Goal: Check status: Check status

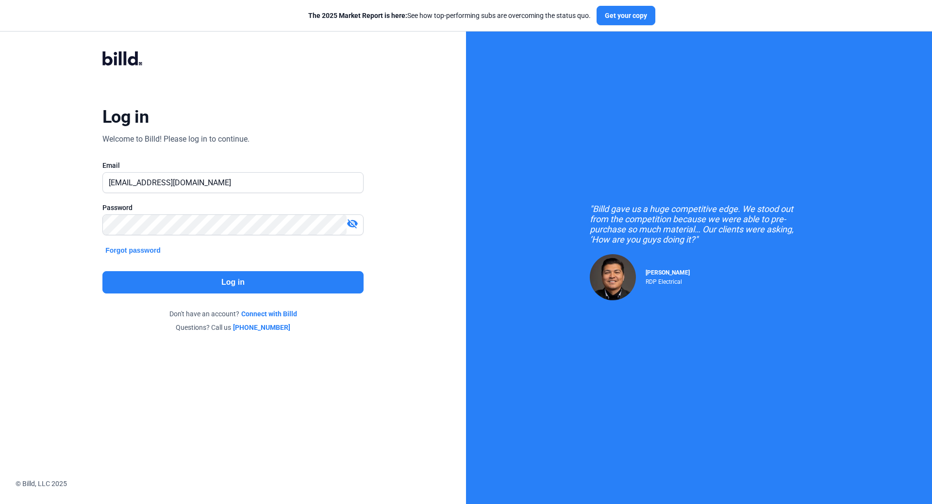
click at [239, 277] on button "Log in" at bounding box center [232, 282] width 261 height 22
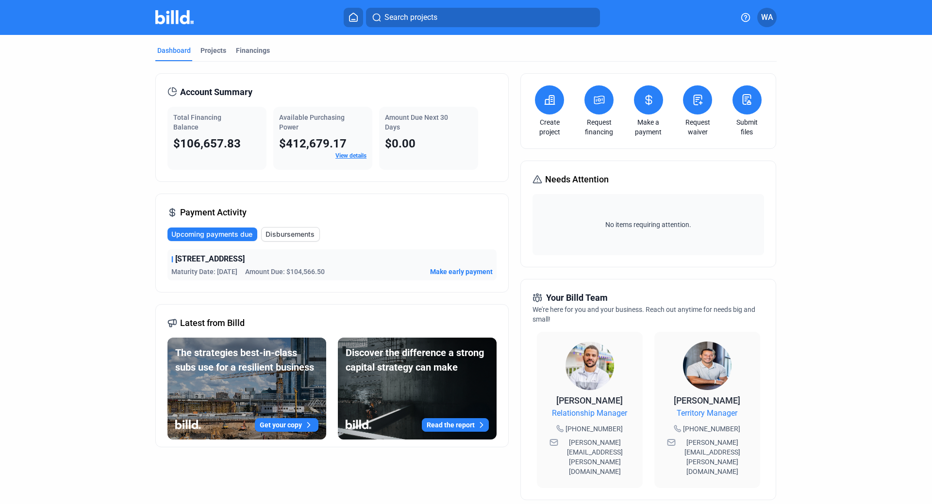
click at [343, 157] on link "View details" at bounding box center [350, 155] width 31 height 7
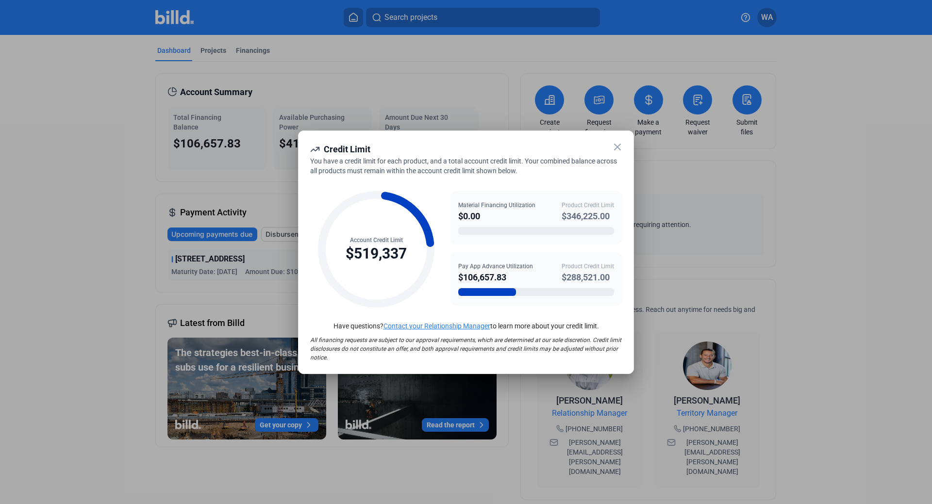
click at [615, 144] on icon at bounding box center [617, 147] width 12 height 12
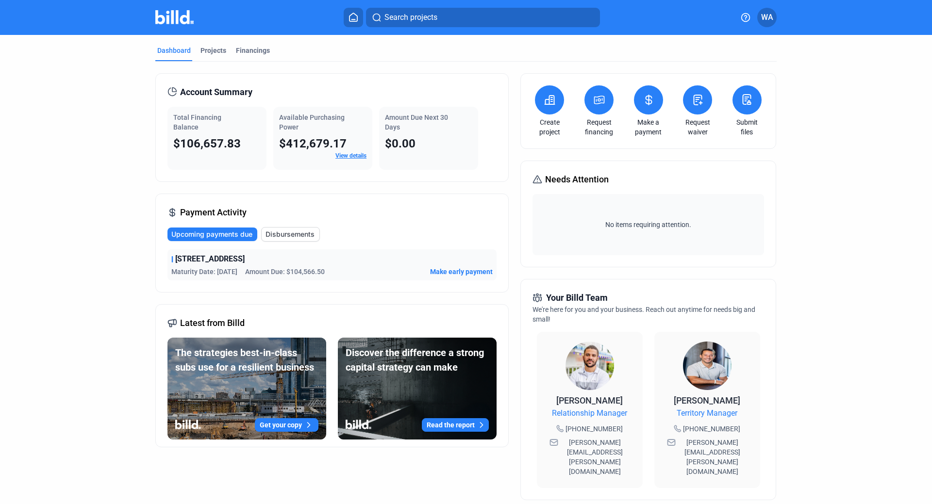
click at [108, 170] on dashboard "Dashboard Projects Financings Account Summary Total Financing Balance $106,657.…" at bounding box center [466, 370] width 838 height 671
click at [217, 233] on span "Upcoming payments due" at bounding box center [211, 235] width 81 height 10
drag, startPoint x: 341, startPoint y: 269, endPoint x: 158, endPoint y: 274, distance: 183.0
click at [158, 274] on div "Payment Activity Upcoming payments due Disbursements [STREET_ADDRESS] Brownston…" at bounding box center [331, 243] width 353 height 99
click at [106, 277] on dashboard "Dashboard Projects Financings Account Summary Total Financing Balance $106,657.…" at bounding box center [466, 370] width 838 height 671
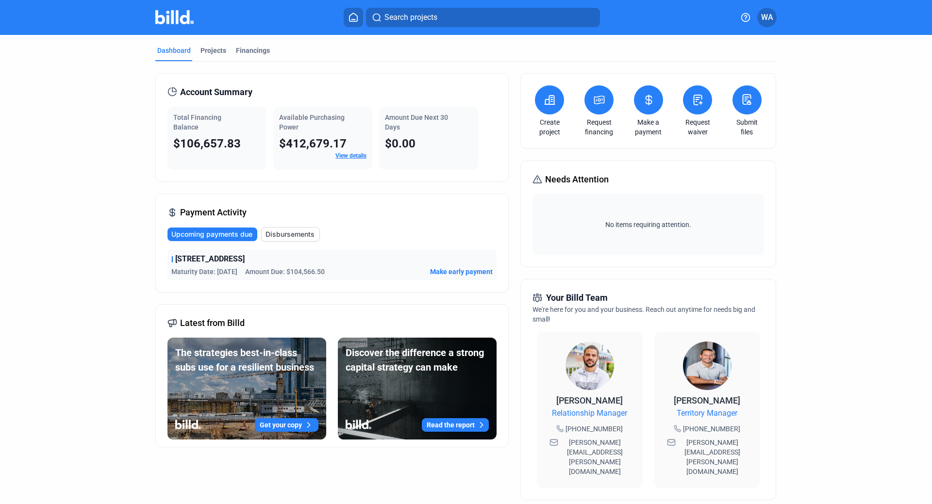
click at [438, 272] on span "Make early payment" at bounding box center [461, 272] width 63 height 10
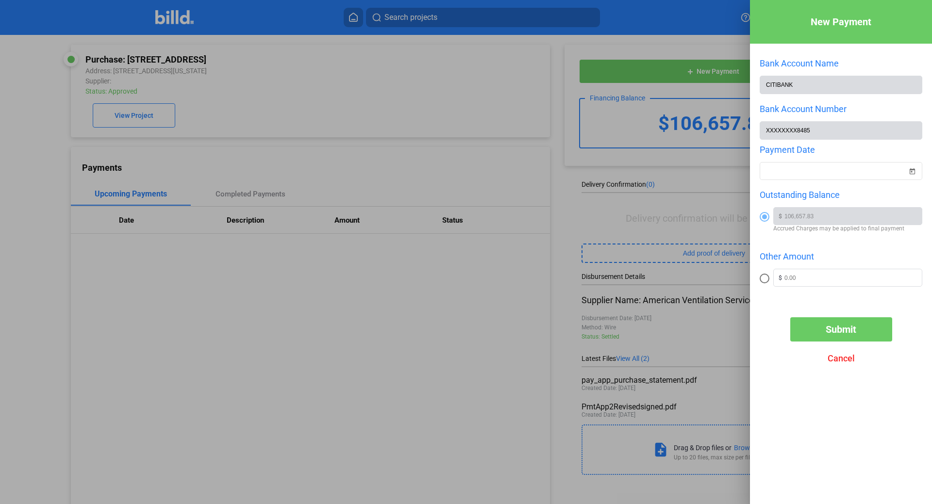
click at [125, 307] on div at bounding box center [466, 252] width 932 height 504
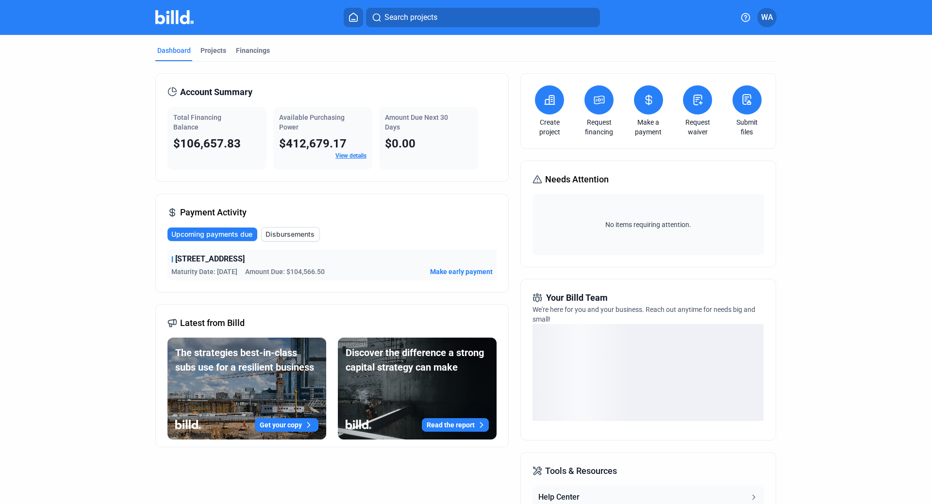
click at [851, 137] on dashboard "Dashboard Projects Financings Account Summary Total Financing Balance $106,657.…" at bounding box center [466, 340] width 838 height 611
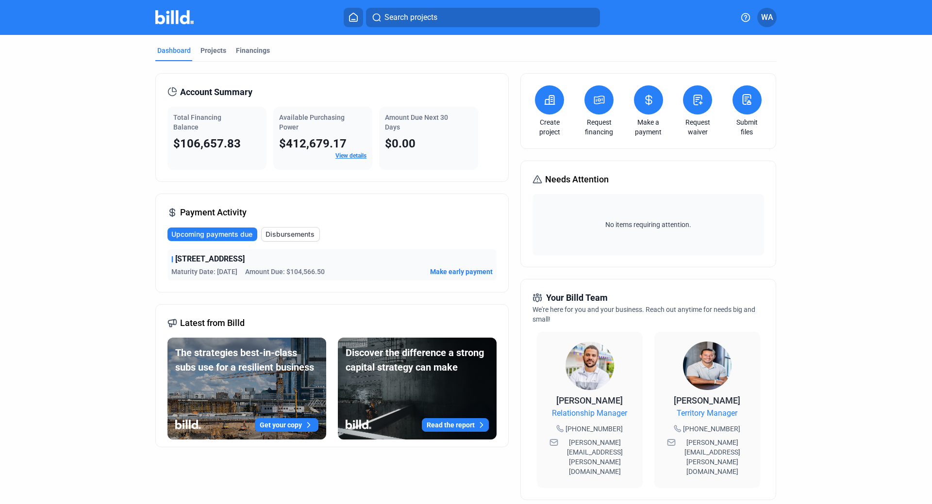
click at [229, 261] on span "[STREET_ADDRESS]" at bounding box center [209, 259] width 69 height 12
click at [219, 265] on div "[STREET_ADDRESS] - WSUR Brownstone Maturity Date: [DATE] Amount Due: $104,566.5…" at bounding box center [331, 264] width 329 height 31
click at [198, 265] on div "[STREET_ADDRESS] - WSUR Brownstone Maturity Date: [DATE] Amount Due: $104,566.5…" at bounding box center [331, 264] width 329 height 31
click at [193, 266] on div "[STREET_ADDRESS] - WSUR Brownstone Maturity Date: [DATE] Amount Due: $104,566.5…" at bounding box center [331, 264] width 329 height 31
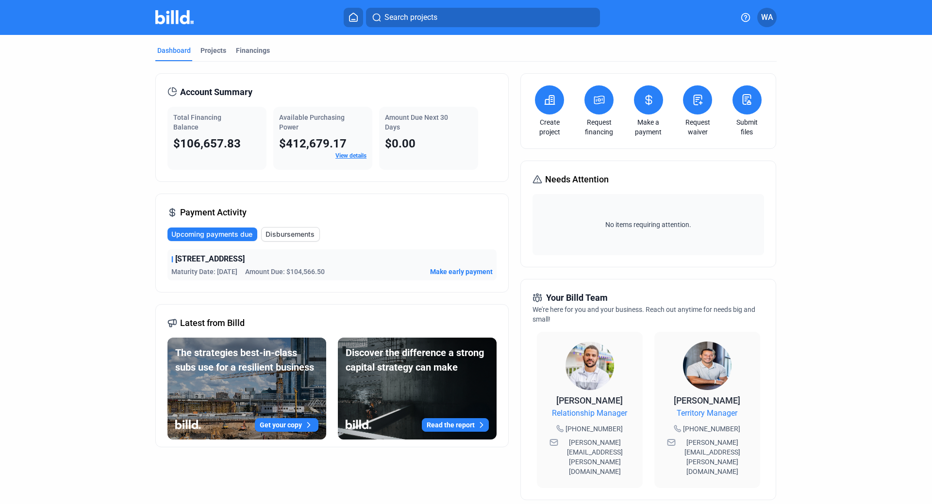
click at [763, 15] on span "WA" at bounding box center [767, 18] width 12 height 12
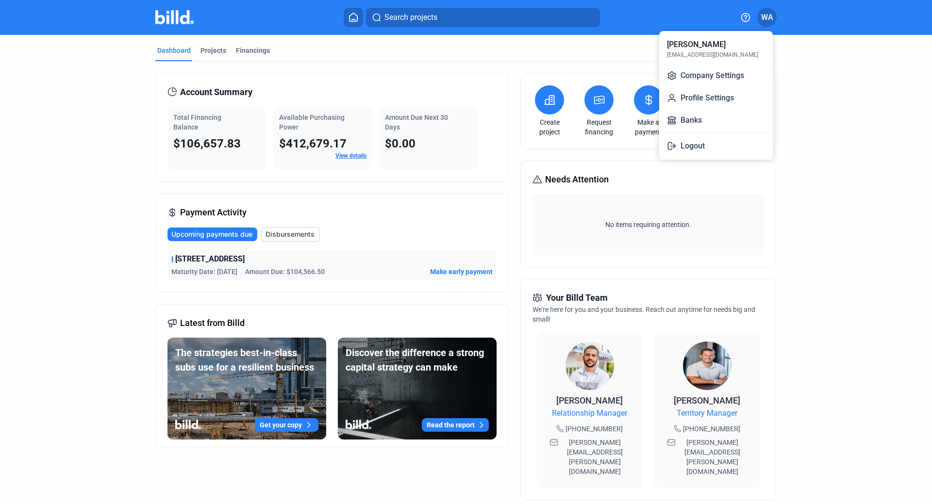
click at [822, 103] on div at bounding box center [466, 252] width 932 height 504
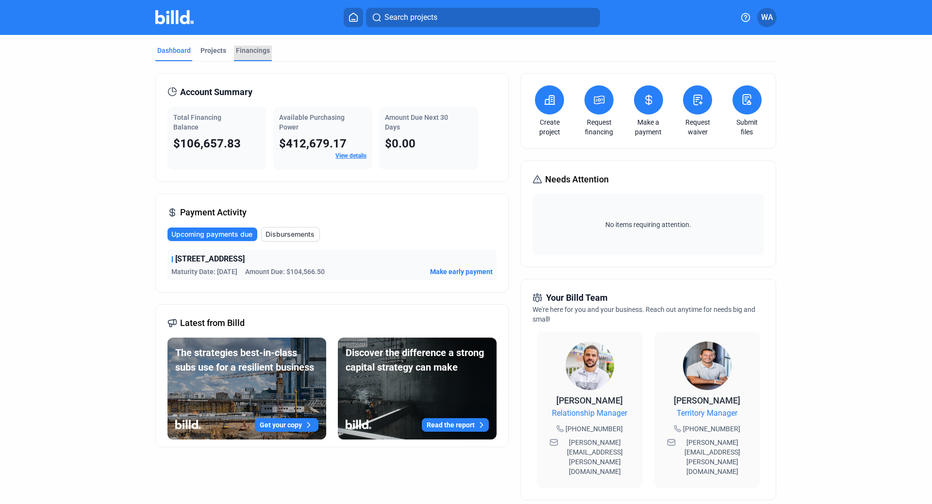
click at [250, 52] on div "Financings" at bounding box center [253, 51] width 34 height 10
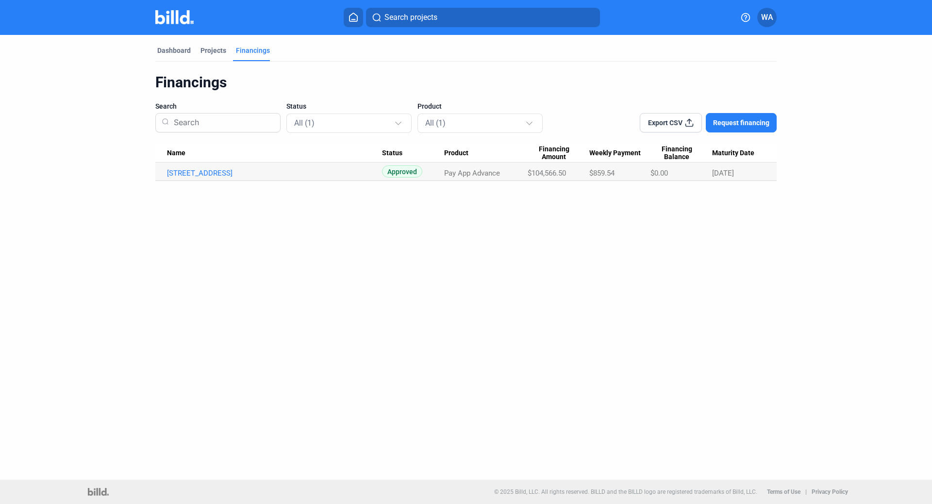
drag, startPoint x: 526, startPoint y: 174, endPoint x: 635, endPoint y: 177, distance: 109.2
click at [635, 176] on tr "[STREET_ADDRESS] Brownstone_PA_AUG Approved Pay App Advance $104,566.50 $859.54…" at bounding box center [465, 172] width 621 height 18
click at [645, 241] on div "Dashboard Projects Financings Financings Search Status All (1) Product All (1) …" at bounding box center [466, 257] width 932 height 445
drag, startPoint x: 627, startPoint y: 176, endPoint x: 590, endPoint y: 175, distance: 36.9
click at [590, 175] on div "$859.54" at bounding box center [619, 173] width 61 height 9
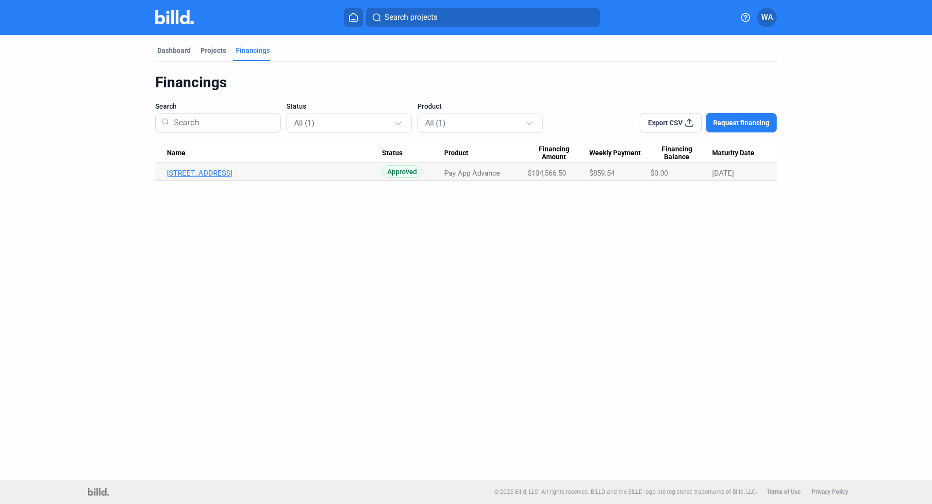
click at [296, 171] on link "[STREET_ADDRESS]" at bounding box center [274, 173] width 215 height 9
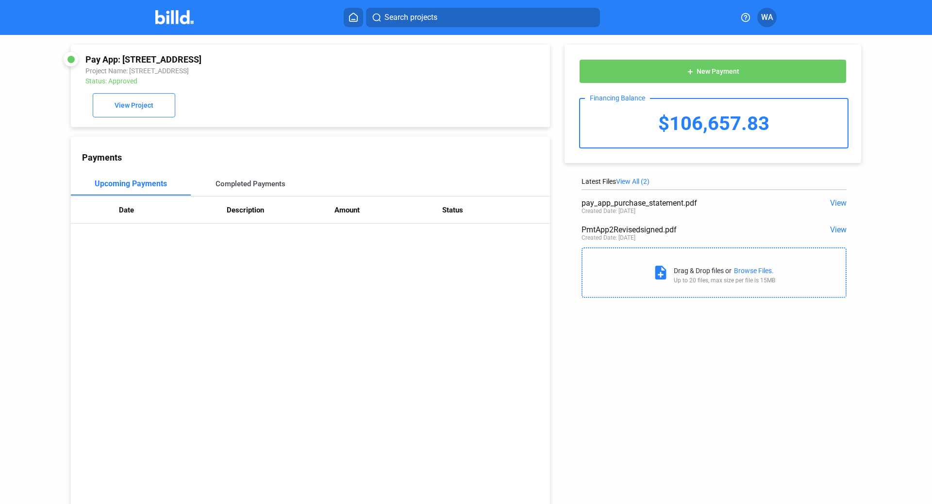
click at [249, 182] on div "Completed Payments" at bounding box center [250, 184] width 70 height 9
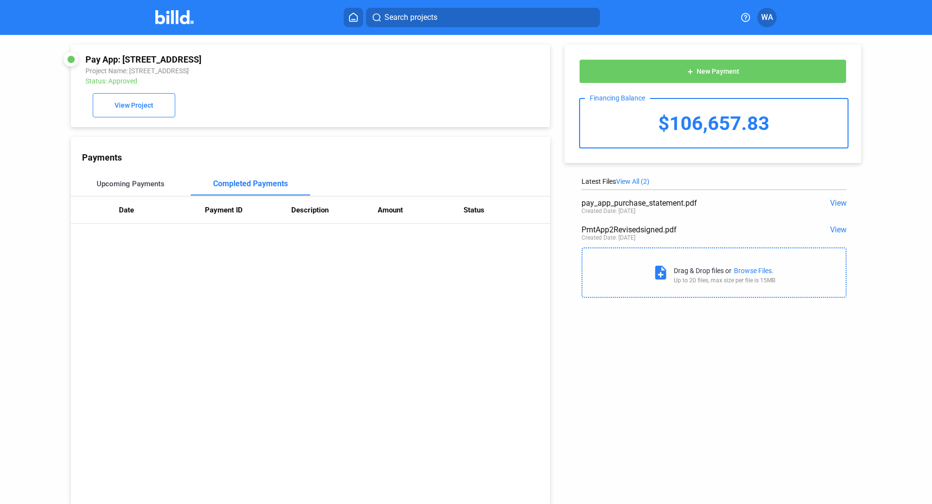
click at [130, 182] on div "Upcoming Payments" at bounding box center [131, 184] width 68 height 9
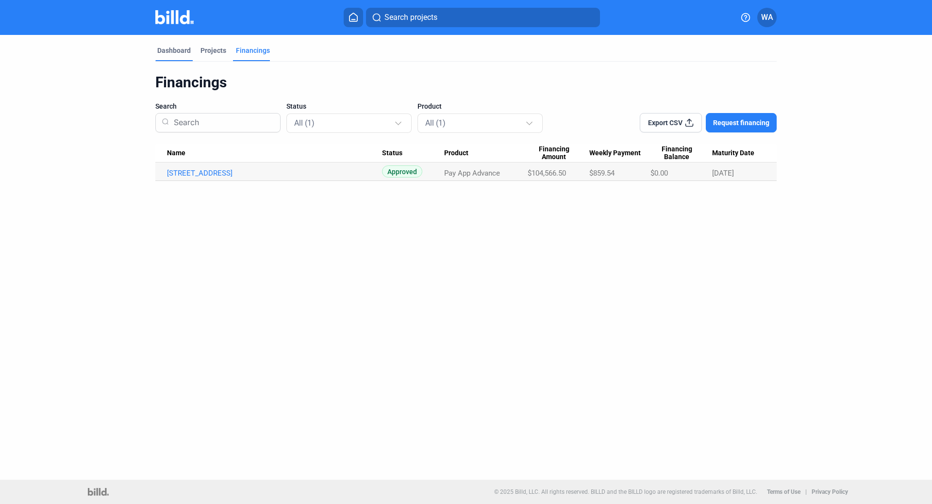
click at [173, 47] on div "Dashboard" at bounding box center [173, 51] width 33 height 10
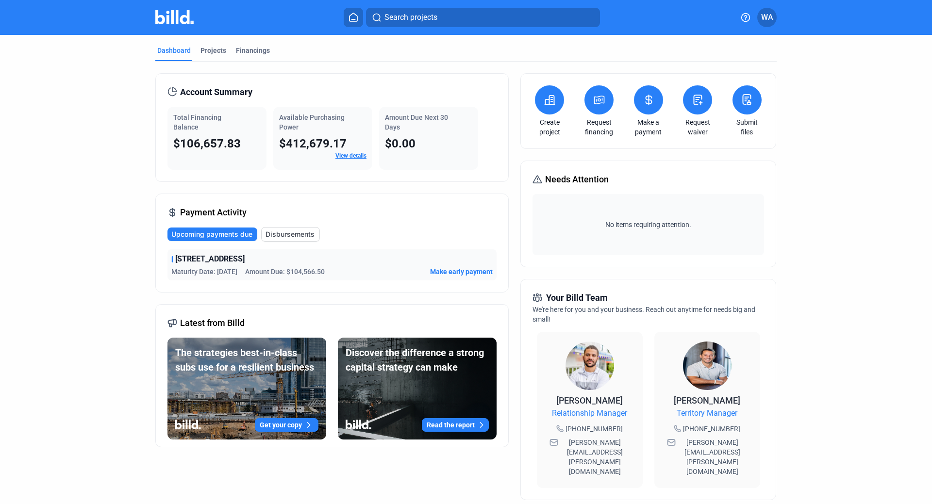
click at [409, 142] on span "$0.00" at bounding box center [400, 144] width 31 height 14
drag, startPoint x: 424, startPoint y: 149, endPoint x: 384, endPoint y: 147, distance: 39.4
click at [385, 147] on div "$0.00" at bounding box center [428, 144] width 87 height 16
click at [239, 261] on span "[STREET_ADDRESS]" at bounding box center [209, 259] width 69 height 12
click at [252, 53] on div "Financings" at bounding box center [253, 51] width 34 height 10
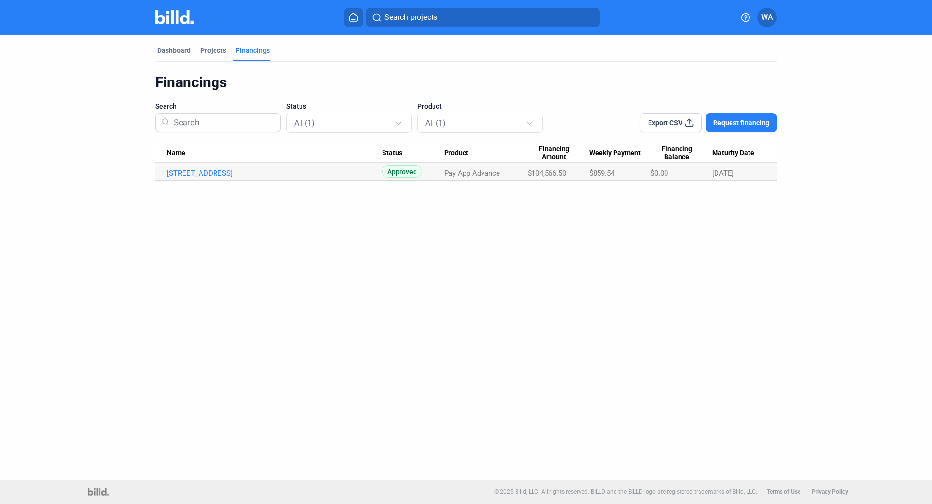
click at [466, 323] on div "Dashboard Projects Financings Financings Search Status All (1) Product All (1) …" at bounding box center [466, 257] width 932 height 445
drag, startPoint x: 512, startPoint y: 431, endPoint x: 100, endPoint y: 431, distance: 412.4
click at [512, 431] on div "Dashboard Projects Financings Financings Search Status All (1) Product All (1) …" at bounding box center [466, 257] width 932 height 445
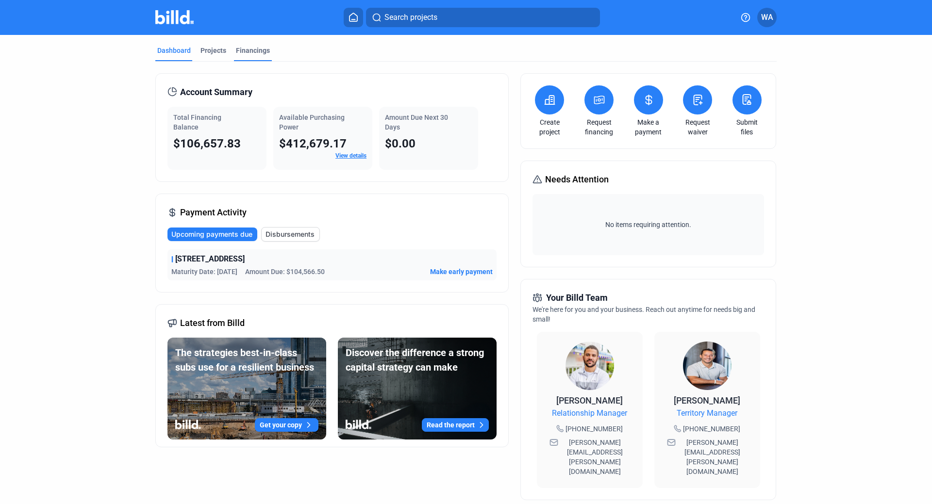
click at [247, 49] on div "Financings" at bounding box center [253, 51] width 34 height 10
click at [351, 155] on link "View details" at bounding box center [350, 155] width 31 height 7
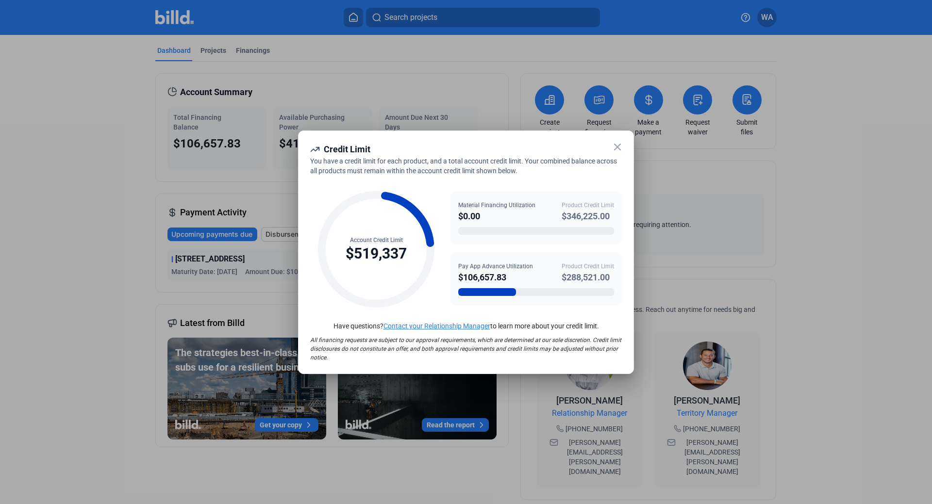
click at [616, 148] on icon at bounding box center [617, 147] width 12 height 12
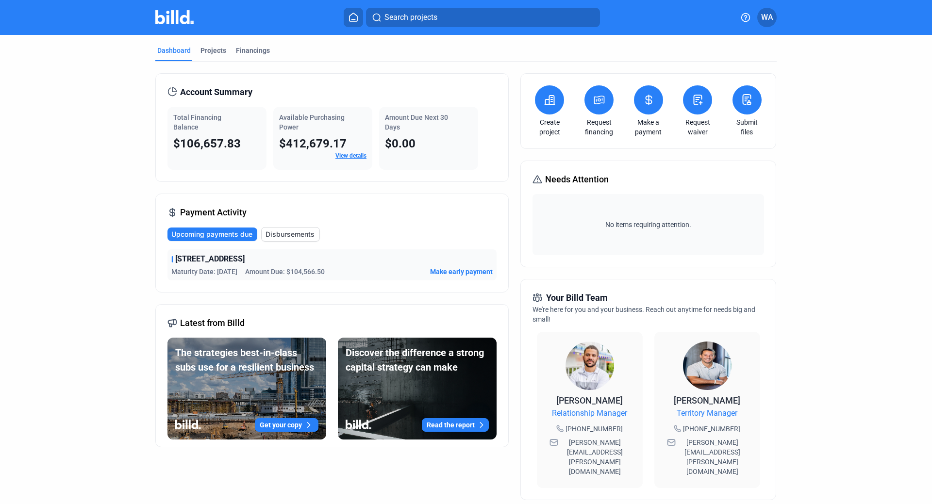
drag, startPoint x: 98, startPoint y: 176, endPoint x: 819, endPoint y: 5, distance: 741.0
click at [98, 176] on dashboard "Dashboard Projects Financings Account Summary Total Financing Balance $106,657.…" at bounding box center [466, 370] width 838 height 671
